Goal: Task Accomplishment & Management: Use online tool/utility

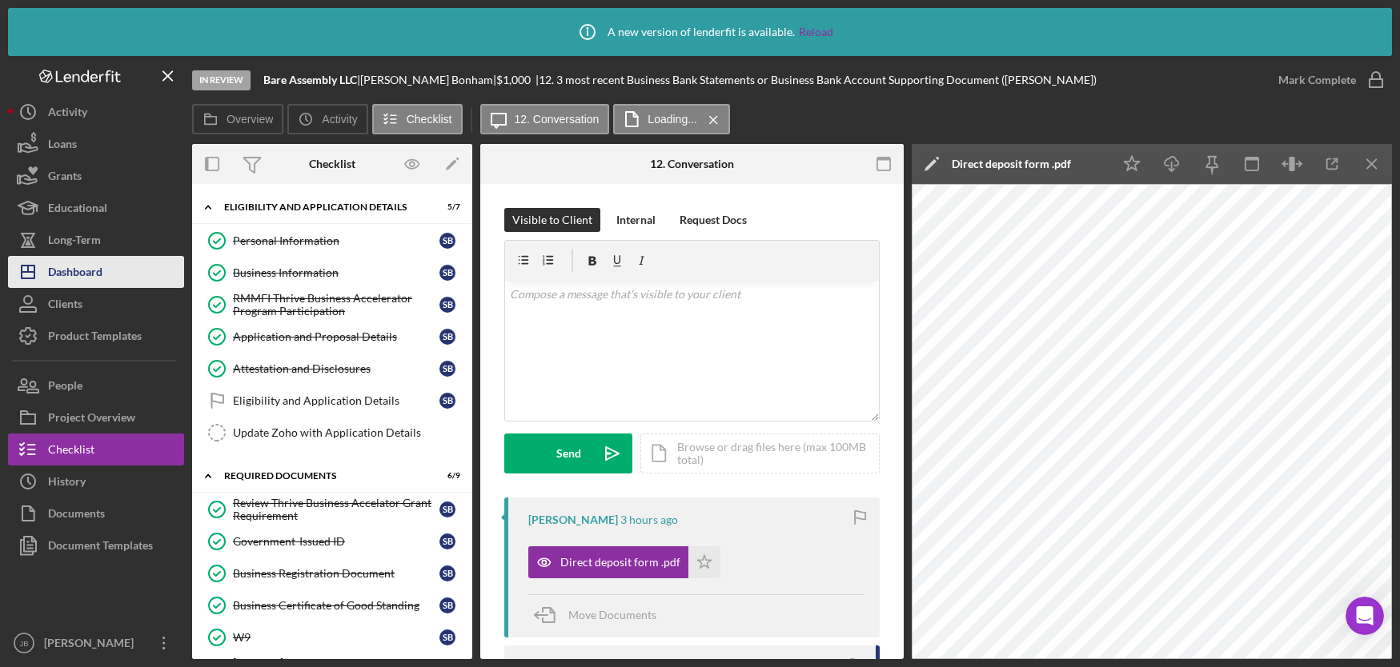
click at [103, 272] on button "Icon/Dashboard Dashboard" at bounding box center [96, 272] width 176 height 32
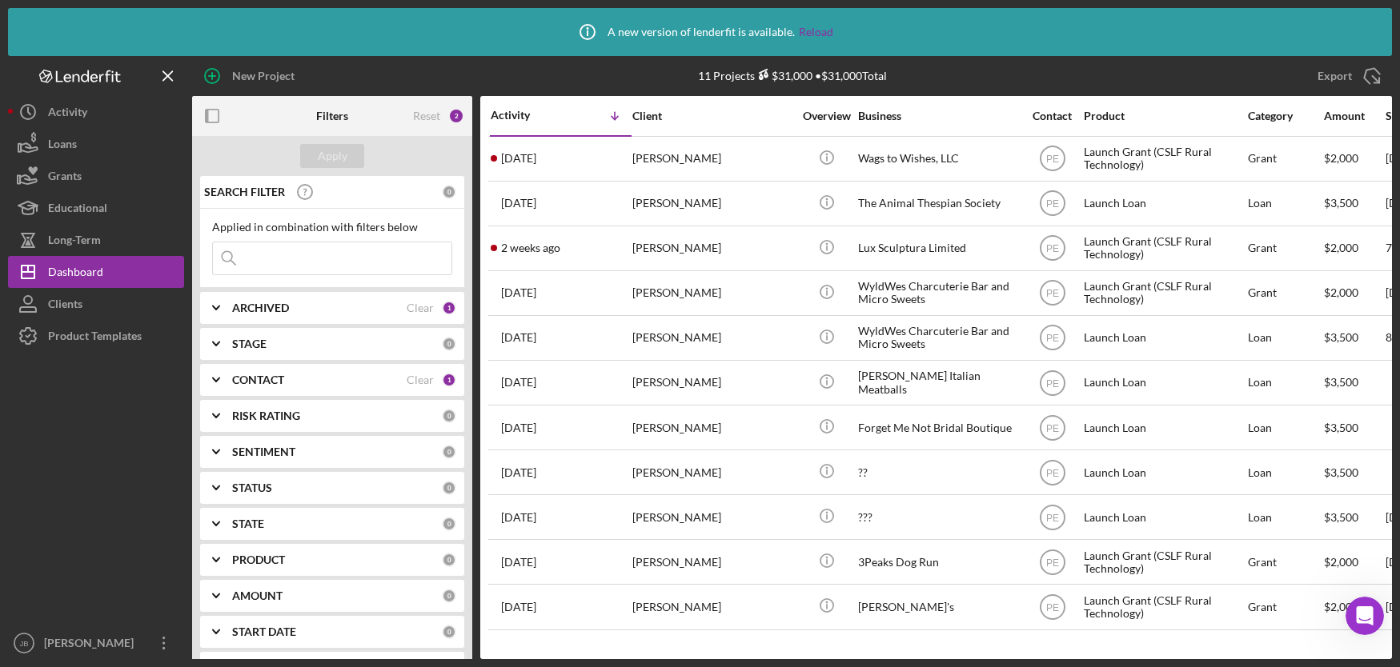
click at [442, 378] on div "1" at bounding box center [449, 380] width 14 height 14
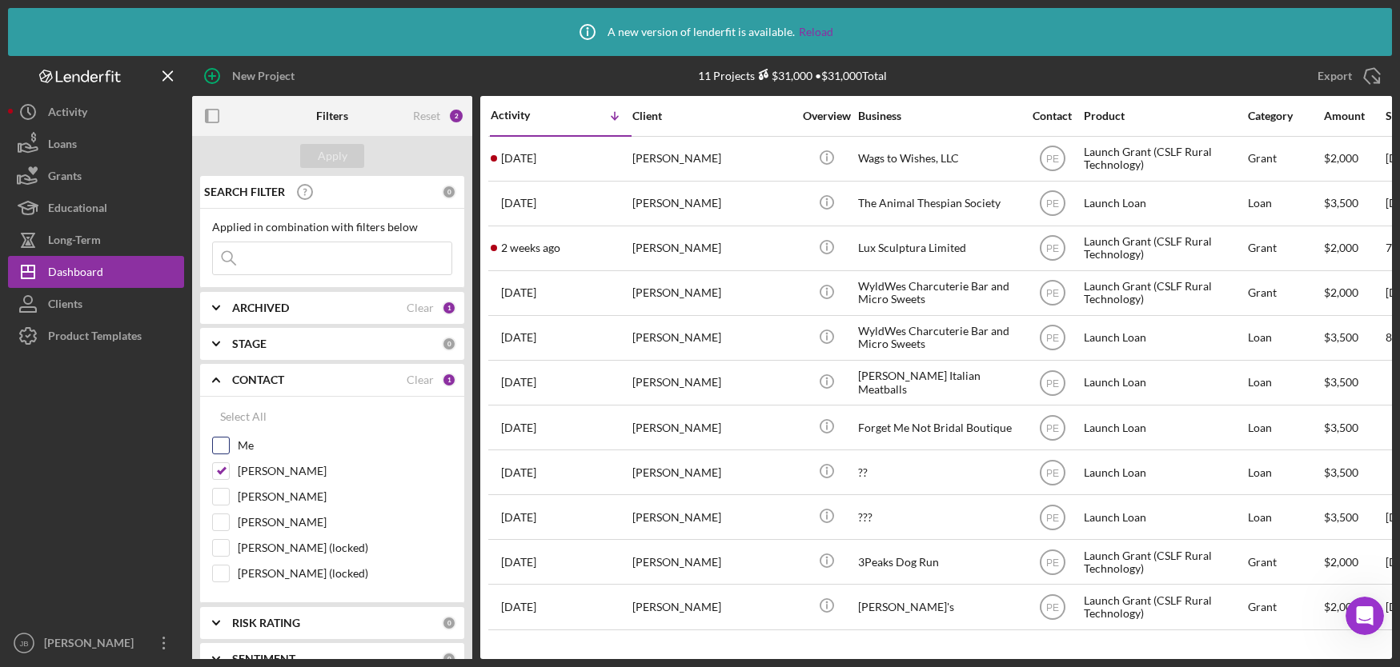
click at [220, 445] on input "Me" at bounding box center [221, 446] width 16 height 16
checkbox input "true"
click at [222, 467] on input "[PERSON_NAME]" at bounding box center [221, 471] width 16 height 16
checkbox input "false"
click at [330, 154] on div "Apply" at bounding box center [333, 156] width 30 height 24
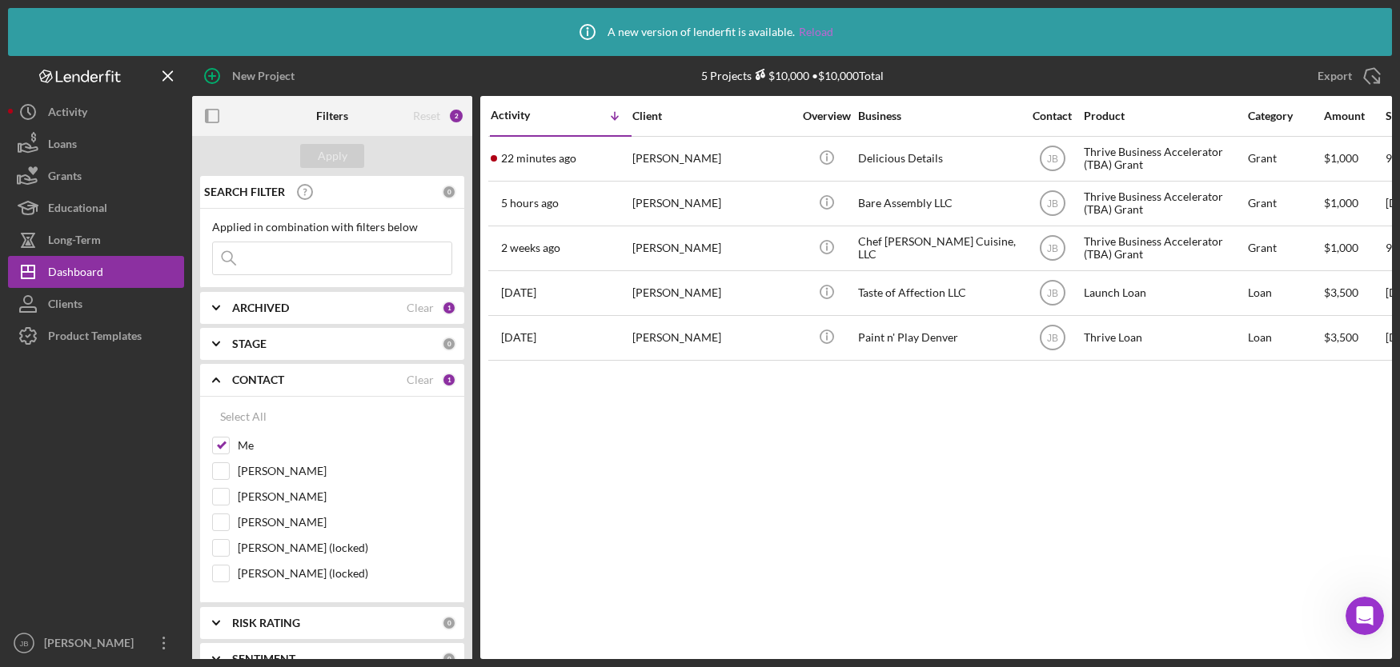
click at [815, 28] on link "Reload" at bounding box center [816, 32] width 34 height 13
